Goal: Information Seeking & Learning: Learn about a topic

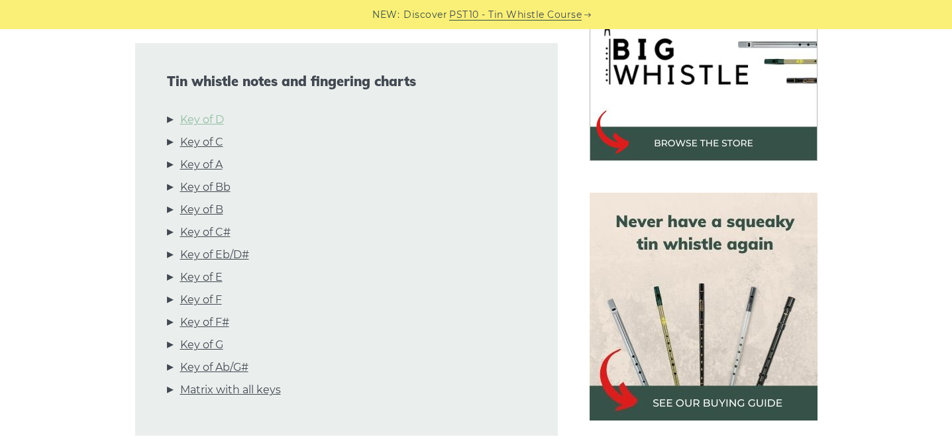
click at [215, 117] on link "Key of D" at bounding box center [202, 119] width 44 height 17
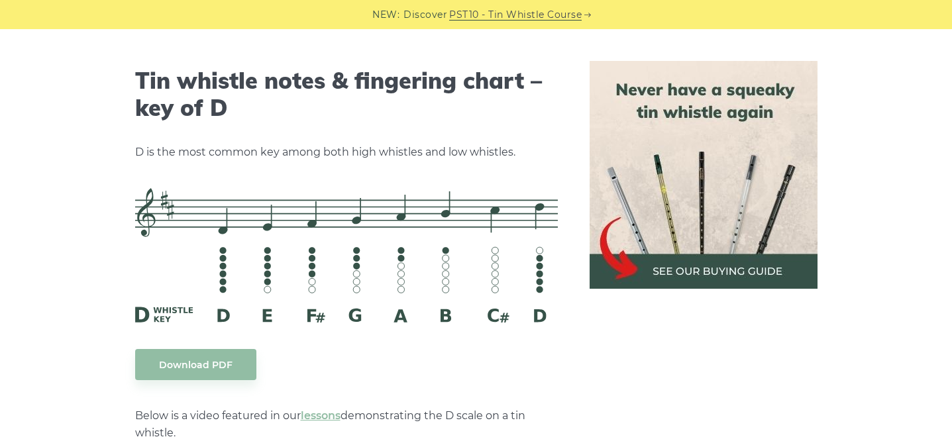
scroll to position [2062, 0]
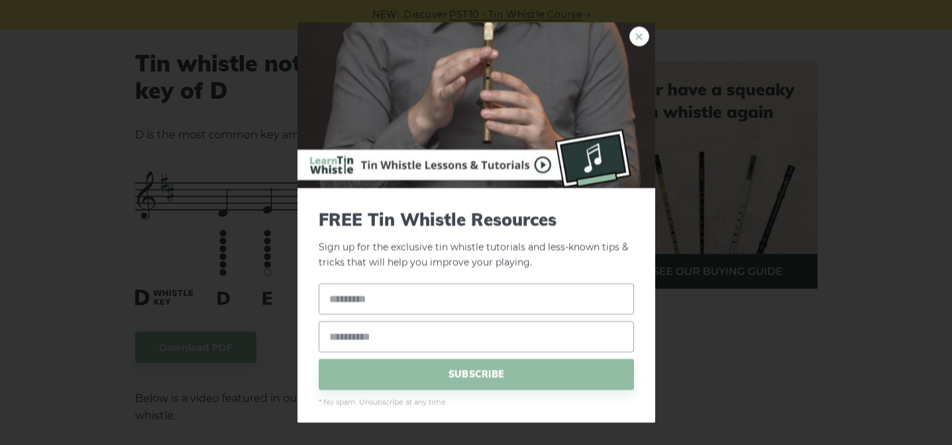
click at [643, 34] on link "×" at bounding box center [639, 36] width 20 height 20
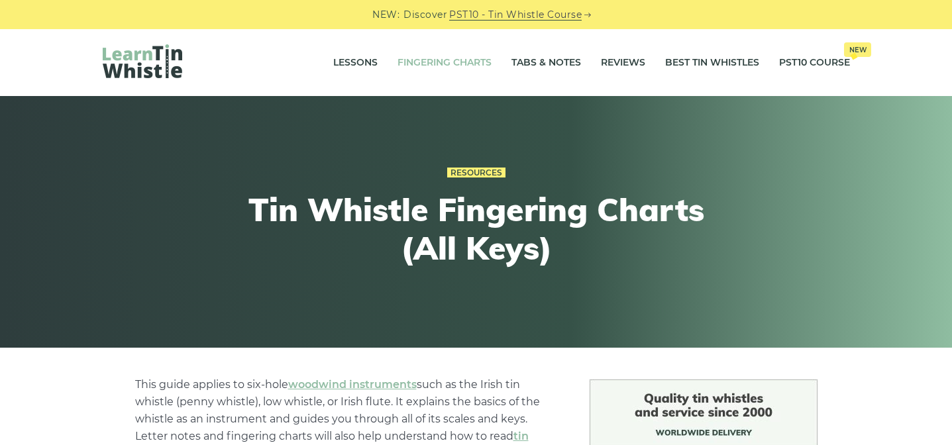
scroll to position [0, 0]
click at [536, 58] on link "Tabs & Notes" at bounding box center [546, 62] width 70 height 33
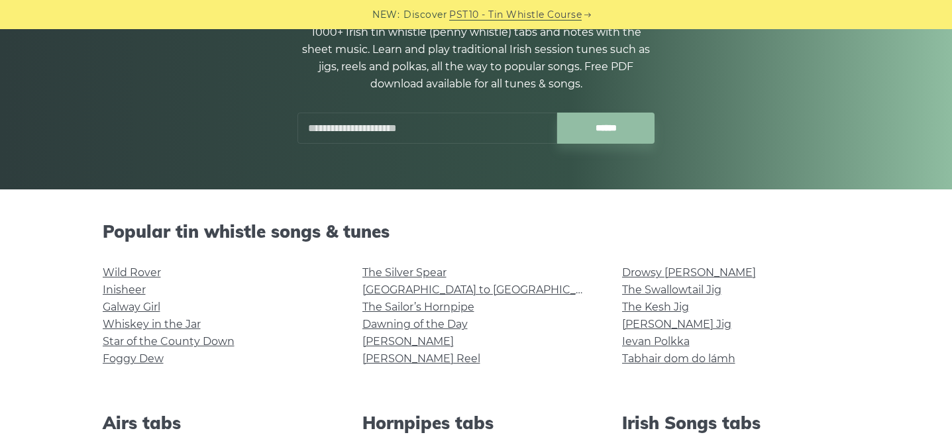
scroll to position [161, 0]
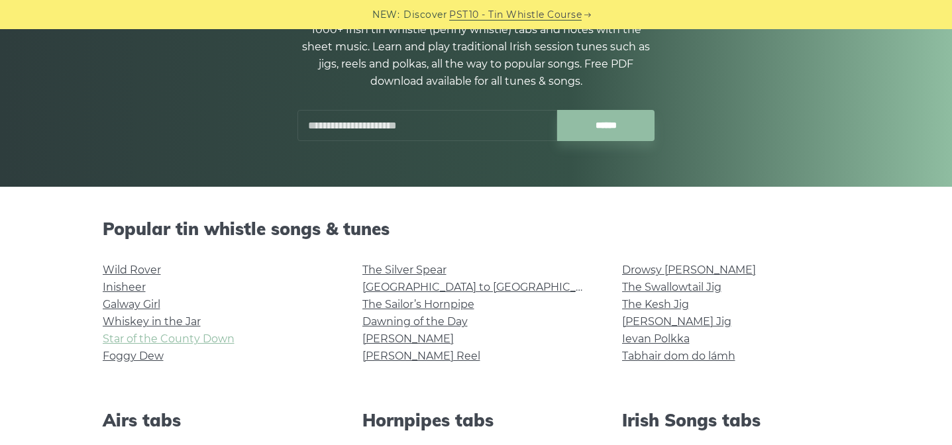
click at [195, 342] on link "Star of the County Down" at bounding box center [169, 338] width 132 height 13
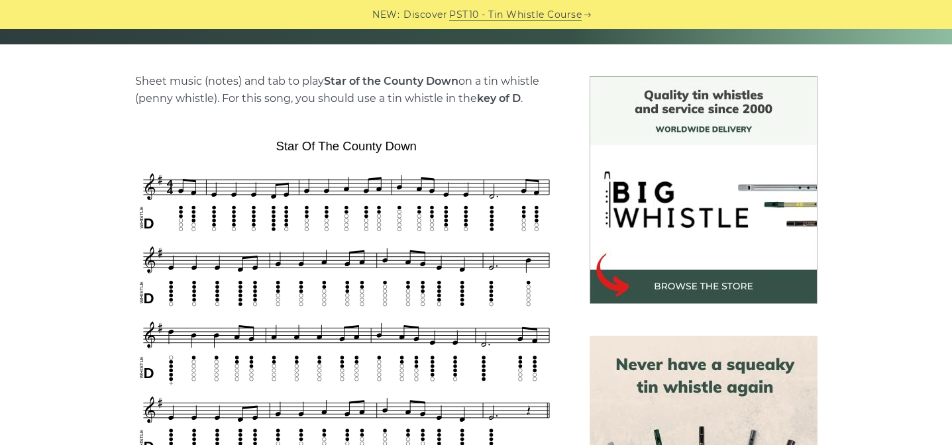
scroll to position [313, 0]
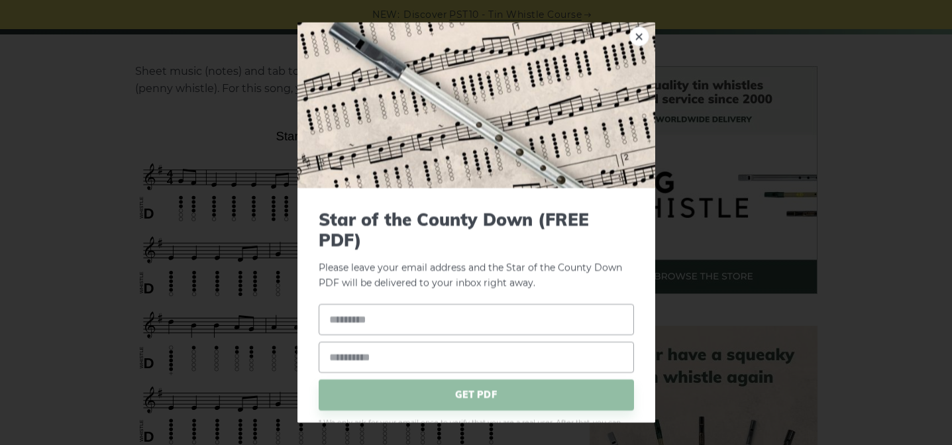
click at [883, 149] on div "× Star of the County Down (FREE PDF) Please leave your email address and the St…" at bounding box center [476, 222] width 952 height 445
click at [637, 35] on link "×" at bounding box center [639, 36] width 20 height 20
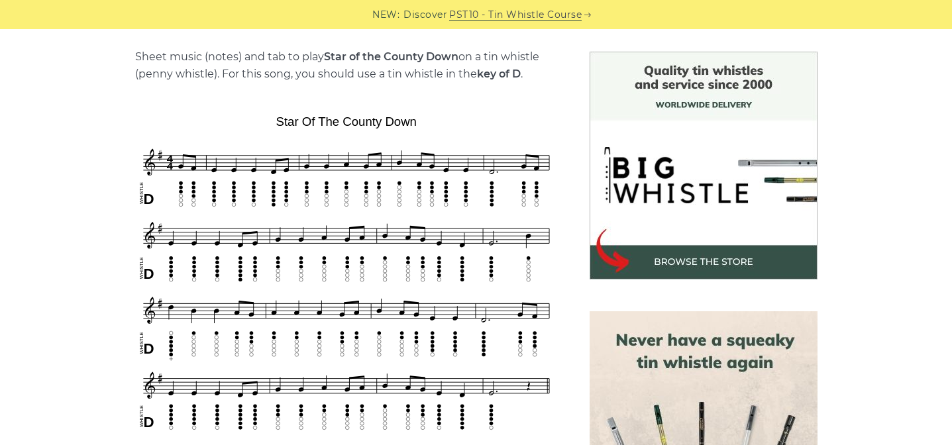
scroll to position [328, 0]
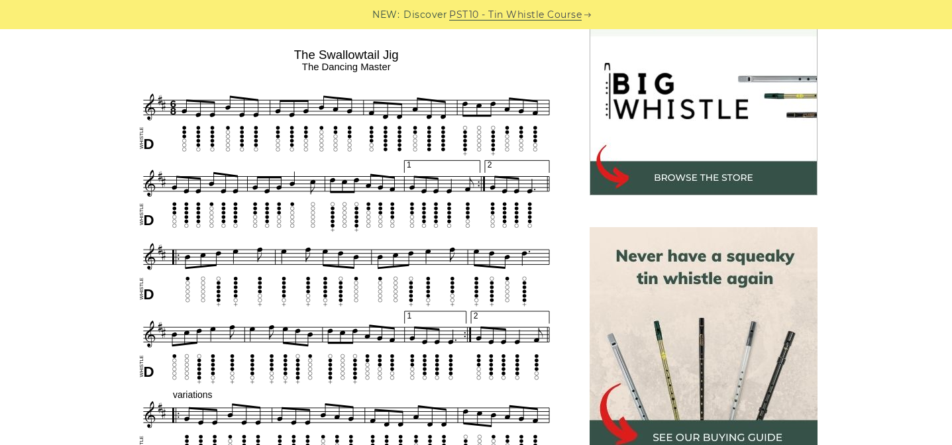
scroll to position [403, 0]
